Goal: Information Seeking & Learning: Check status

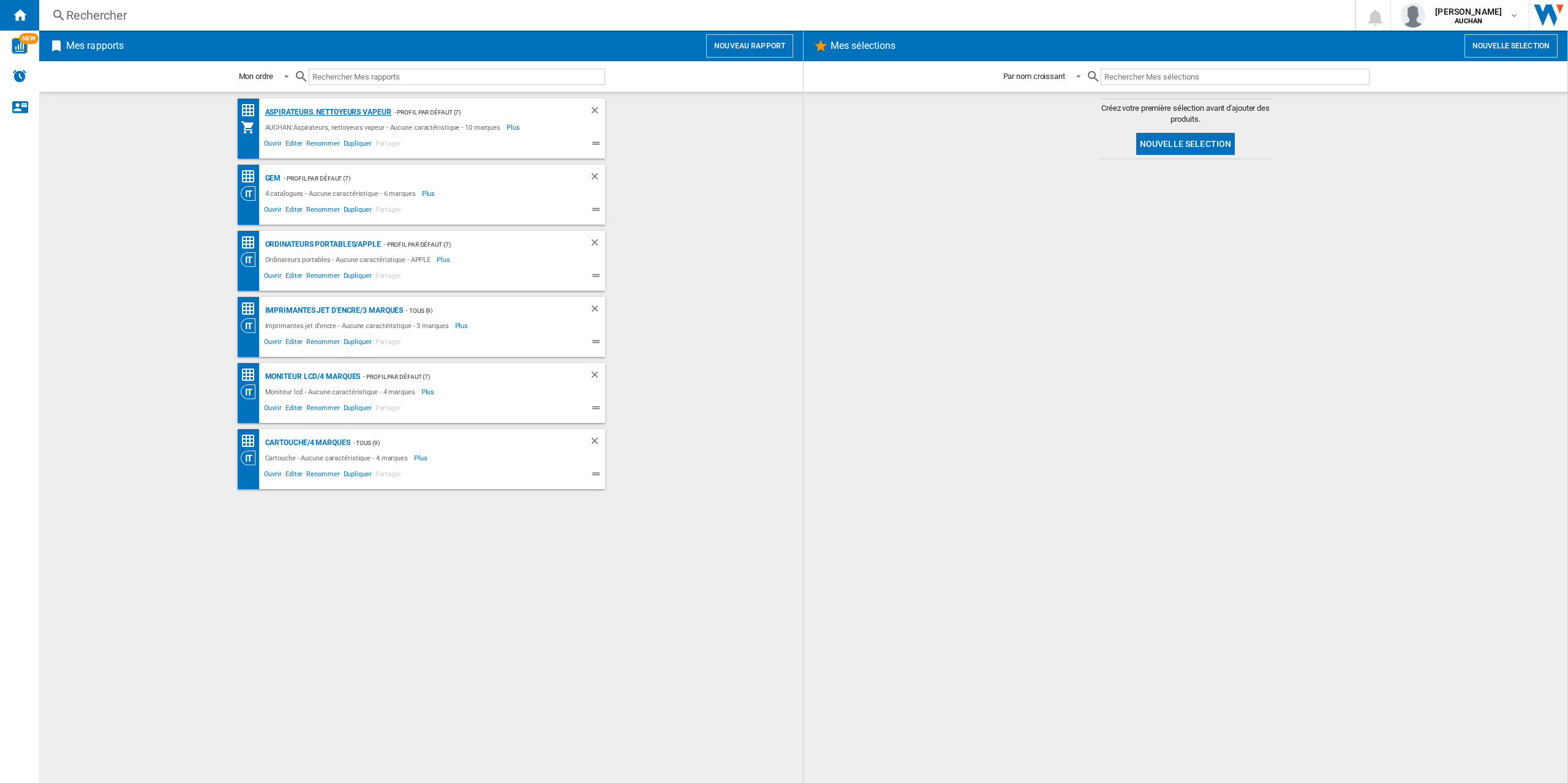
click at [348, 109] on div "Aspirateurs, nettoyeurs vapeur" at bounding box center [327, 112] width 129 height 15
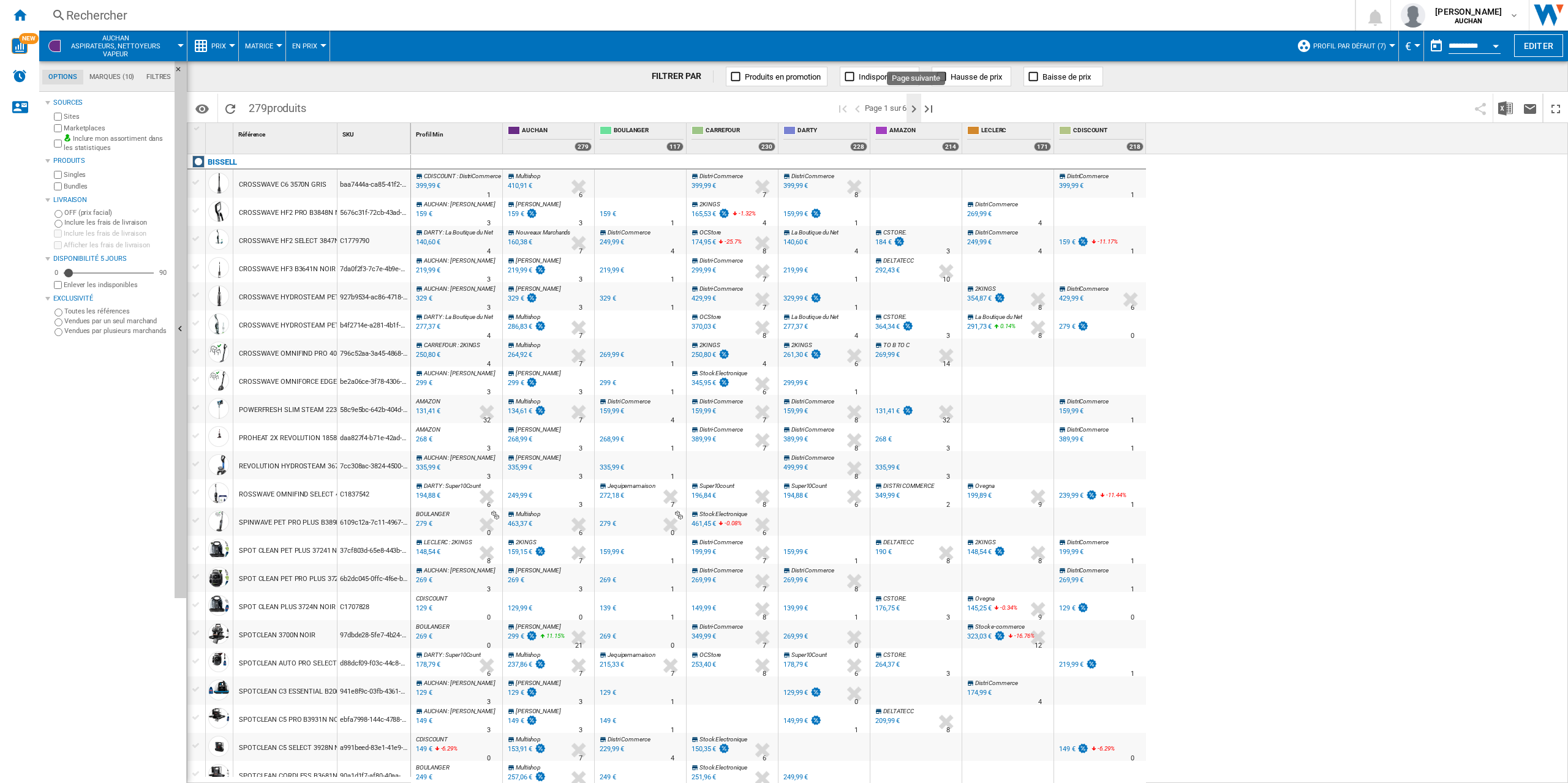
click at [912, 111] on ng-md-icon "Page suivante" at bounding box center [914, 109] width 15 height 15
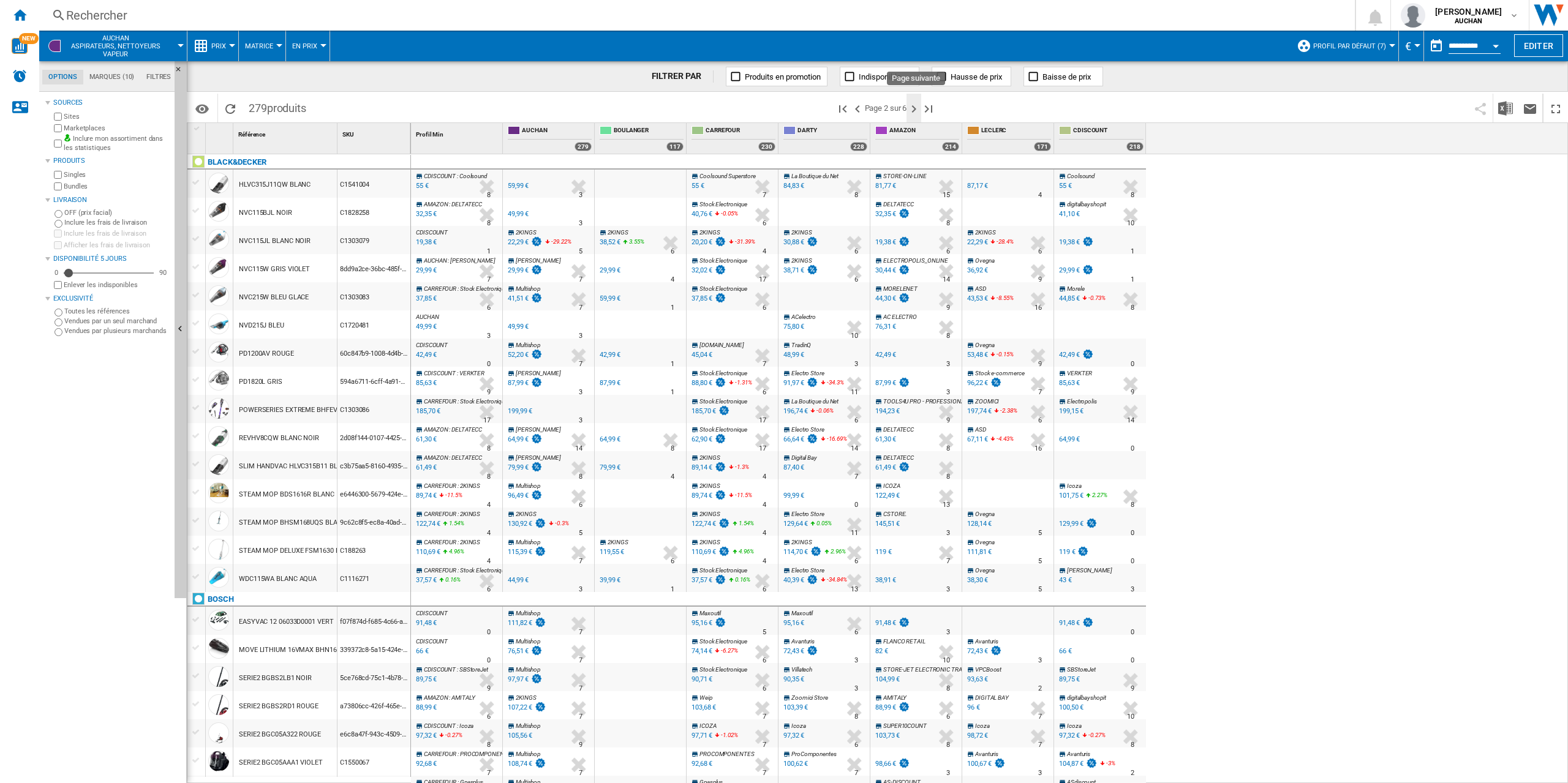
click at [914, 109] on ng-md-icon "Page suivante" at bounding box center [914, 109] width 15 height 15
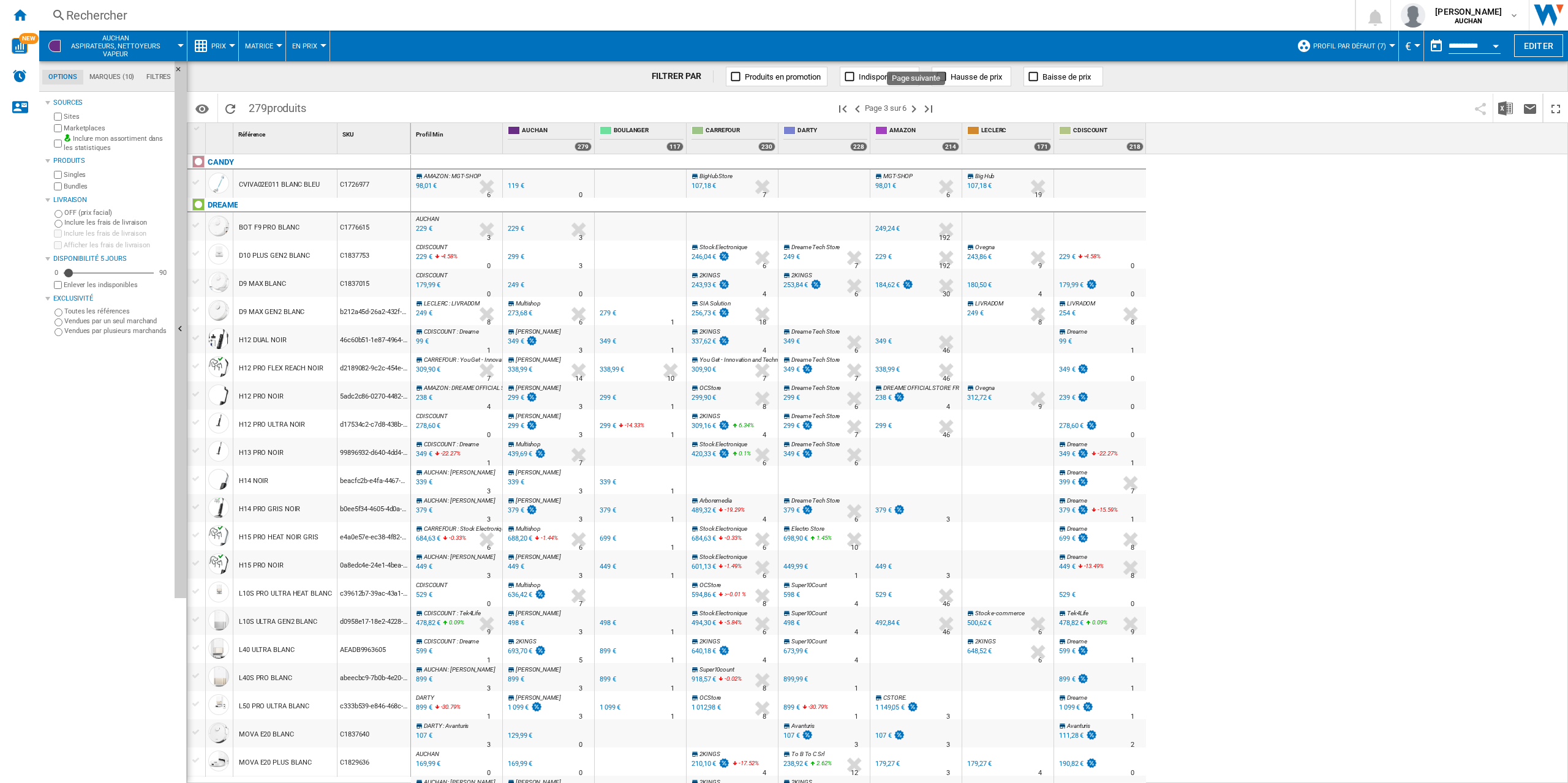
click at [915, 111] on ng-md-icon "Page suivante" at bounding box center [914, 109] width 15 height 15
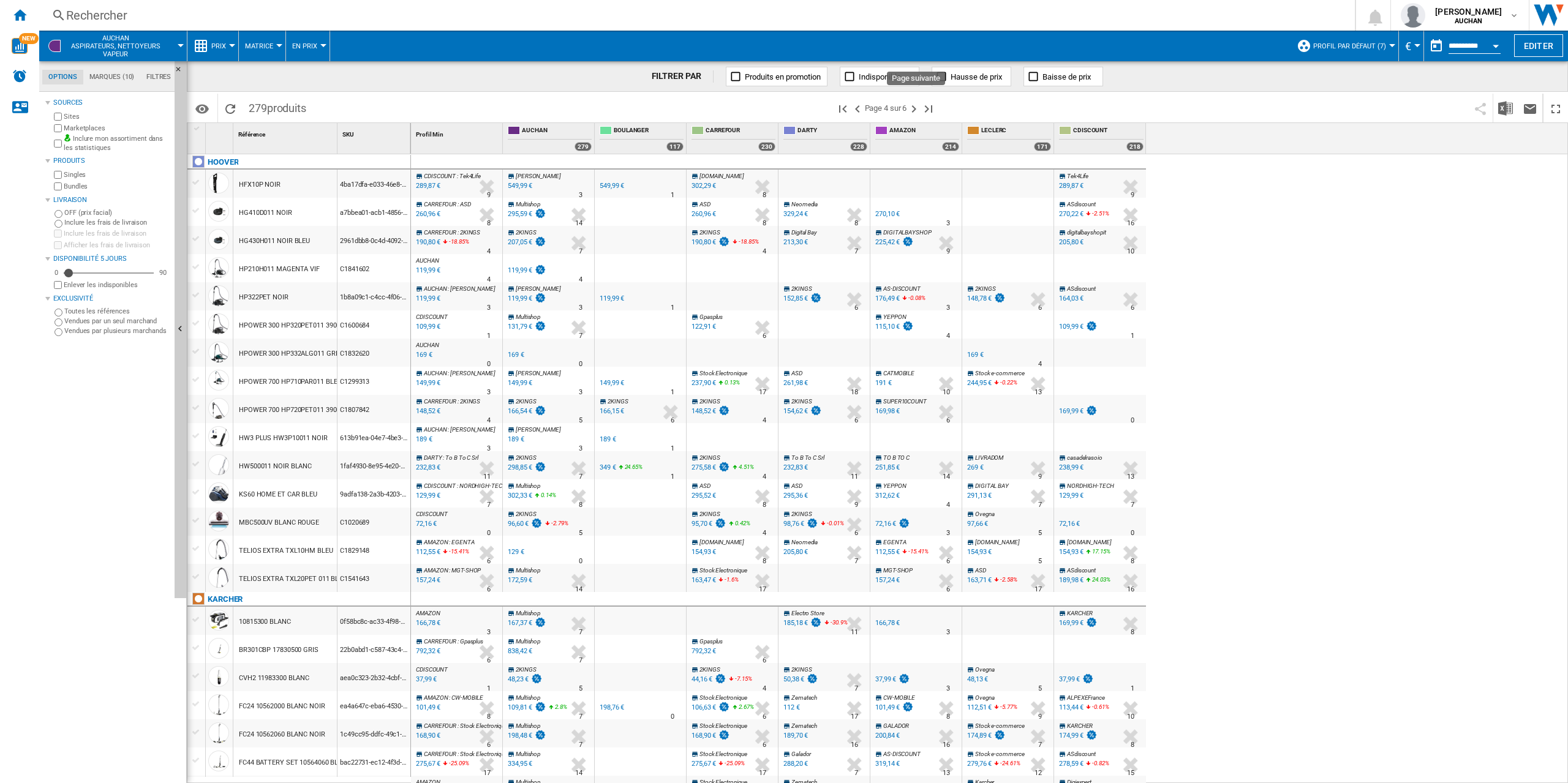
click at [915, 111] on ng-md-icon "Page suivante" at bounding box center [914, 109] width 15 height 15
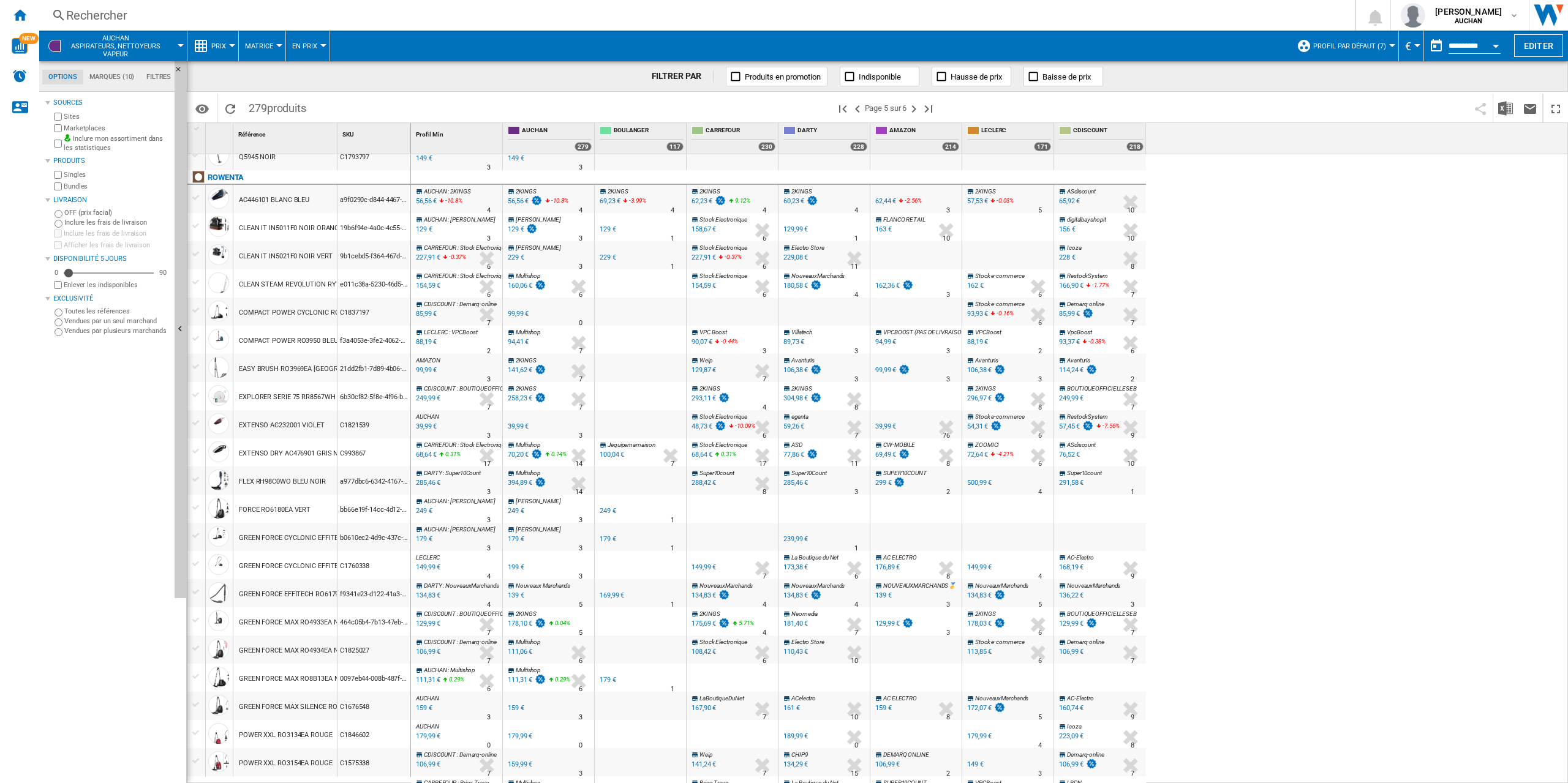
scroll to position [516, 0]
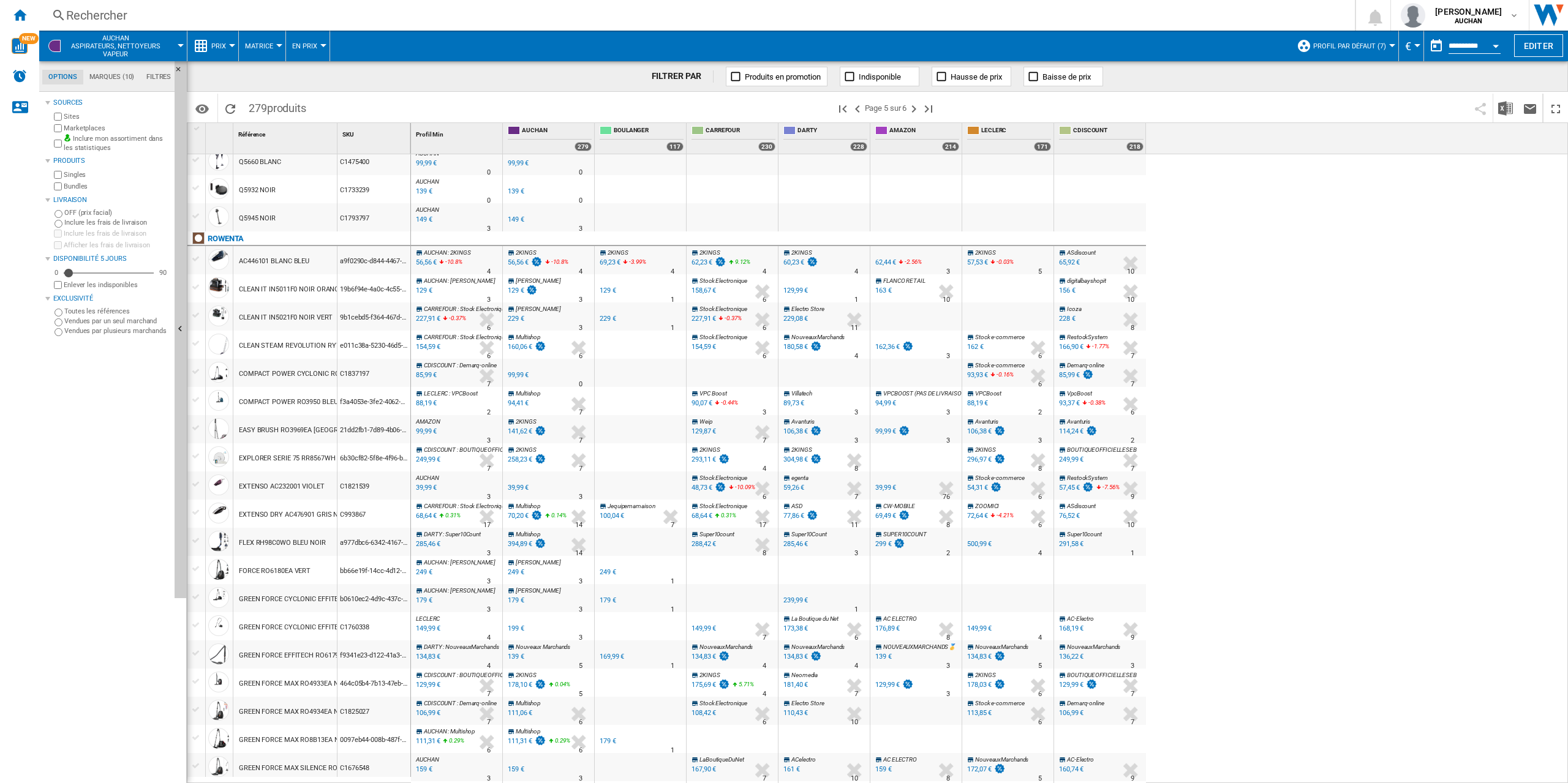
click at [59, 11] on ng-md-icon at bounding box center [59, 15] width 15 height 15
click at [58, 10] on ng-md-icon at bounding box center [59, 15] width 15 height 15
click at [21, 12] on ng-md-icon "Accueil" at bounding box center [19, 15] width 15 height 15
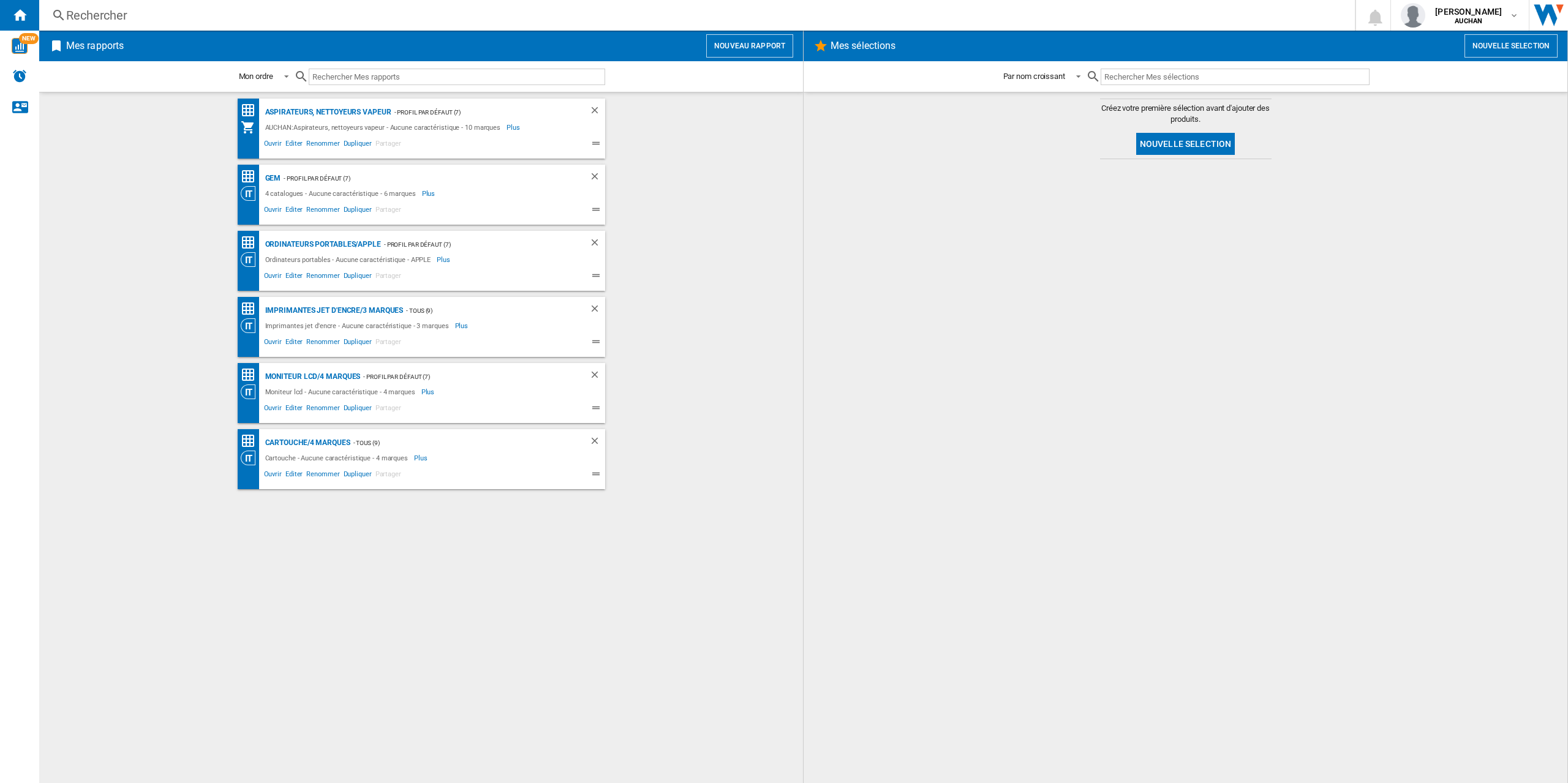
click at [373, 77] on input "text" at bounding box center [457, 77] width 296 height 17
click at [60, 15] on ng-md-icon at bounding box center [59, 15] width 15 height 15
click at [88, 17] on div "Rechercher" at bounding box center [694, 15] width 1256 height 17
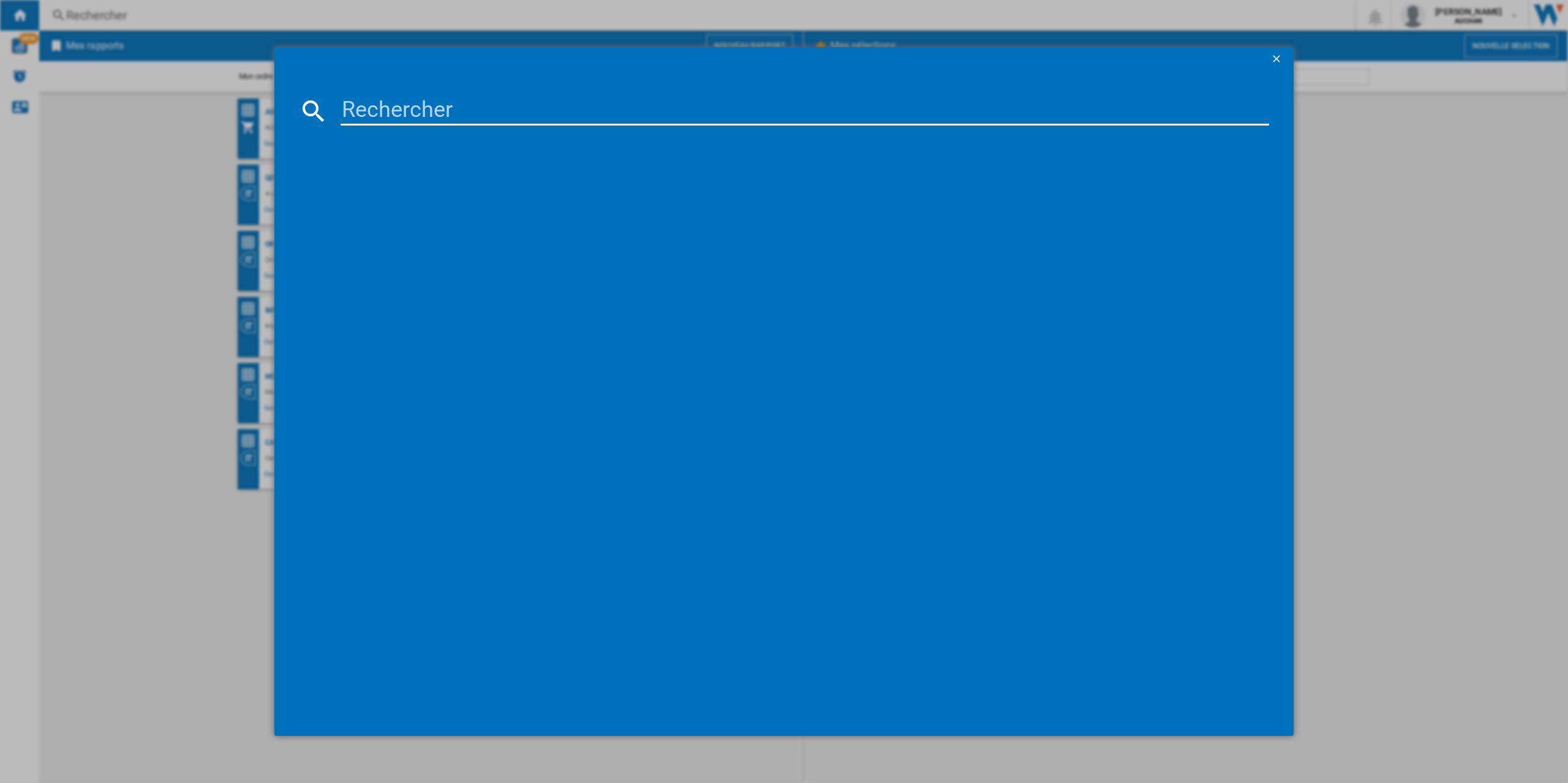
click at [354, 103] on input at bounding box center [804, 111] width 928 height 29
paste input "3221614002045"
type input "3221614002045"
click at [481, 188] on div "ROWENTA CITY SPACE RO2611EA NOIR BLEU" at bounding box center [792, 190] width 916 height 12
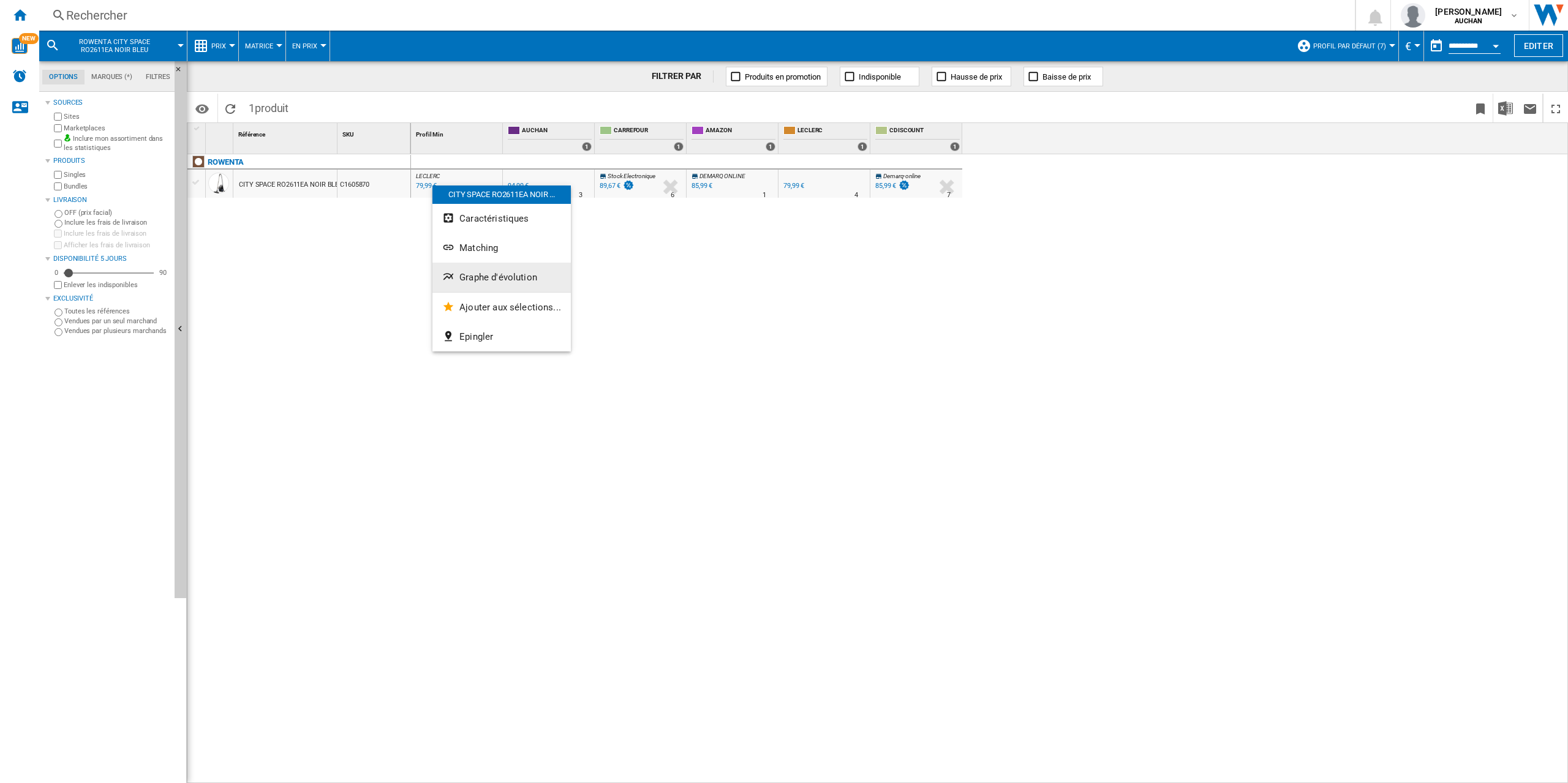
click at [509, 276] on span "Graphe d'évolution" at bounding box center [498, 277] width 78 height 11
